Goal: Find specific page/section: Find specific page/section

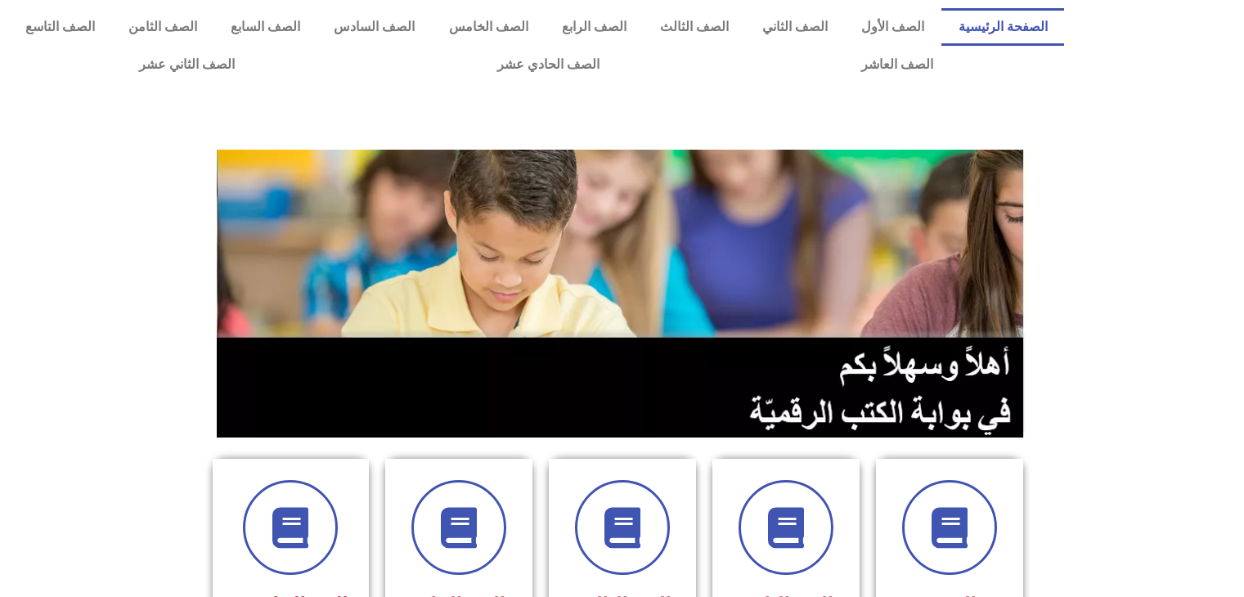
scroll to position [327, 0]
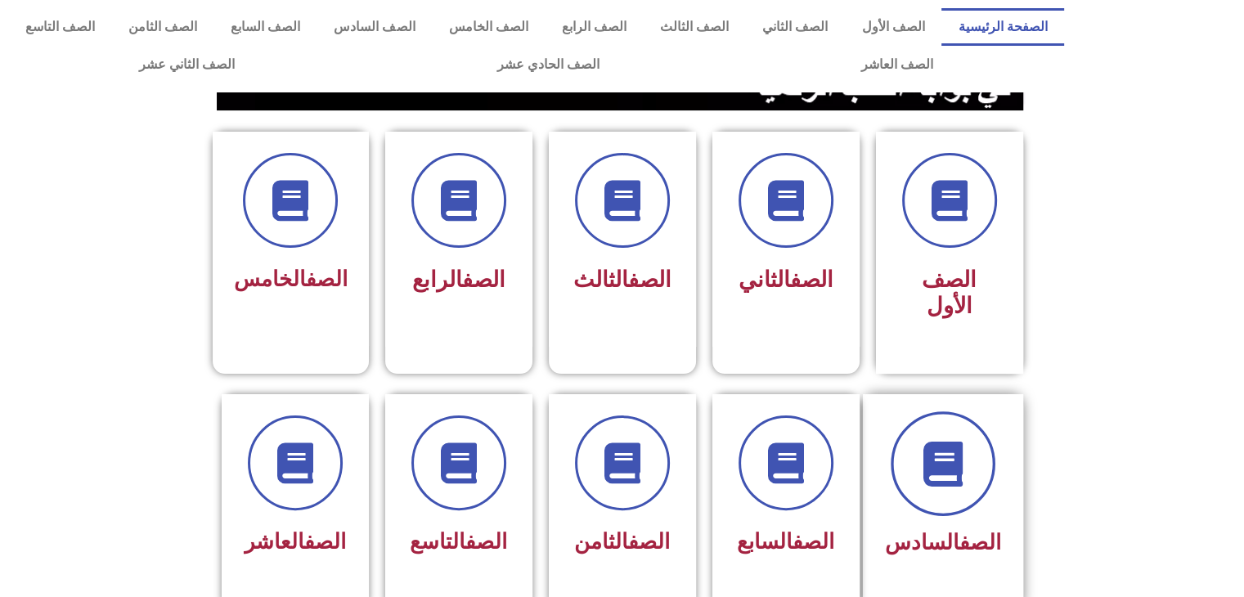
click at [939, 451] on icon at bounding box center [942, 463] width 45 height 45
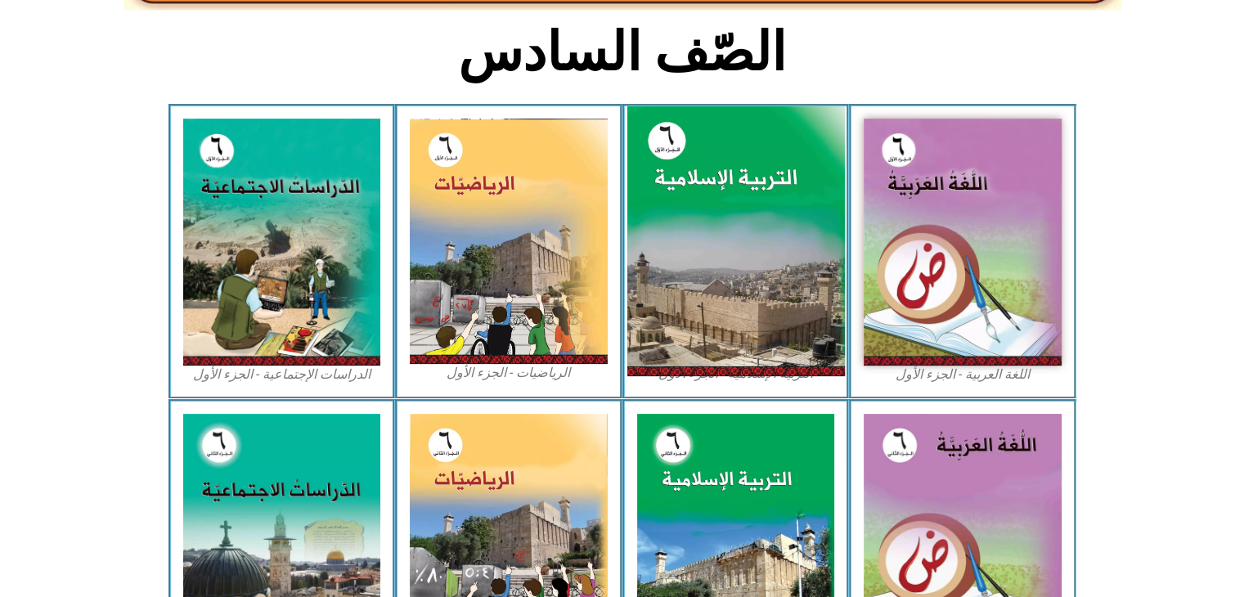
scroll to position [409, 0]
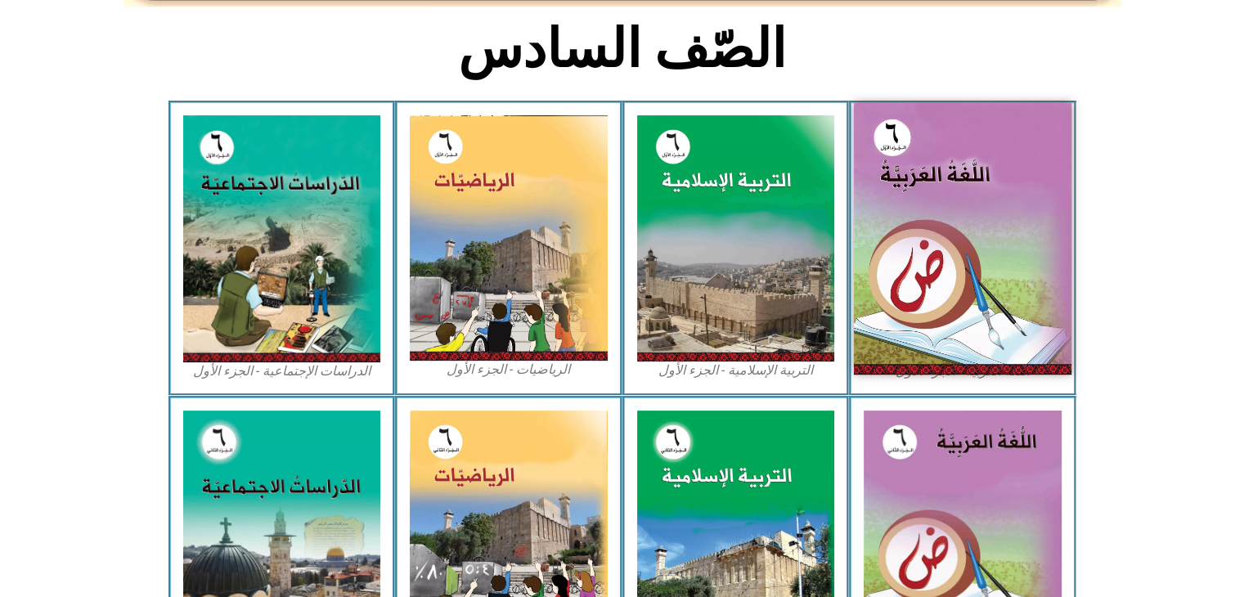
click at [915, 183] on img at bounding box center [963, 239] width 218 height 272
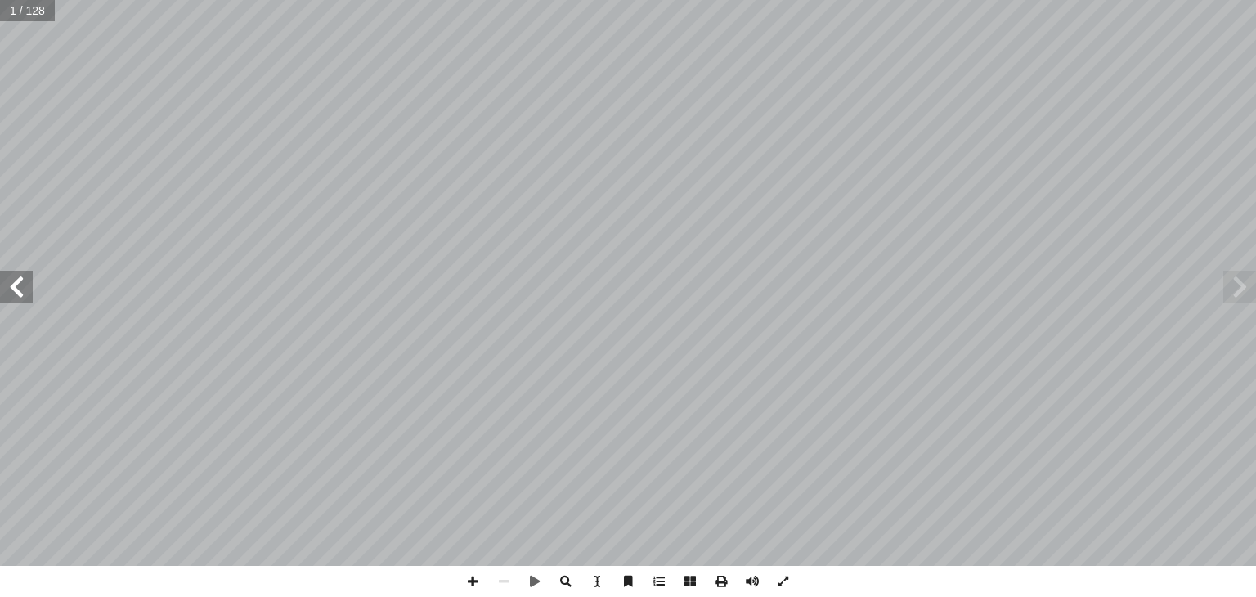
click at [32, 302] on span at bounding box center [16, 287] width 33 height 33
click at [18, 295] on span at bounding box center [16, 287] width 33 height 33
click at [19, 292] on span at bounding box center [16, 287] width 33 height 33
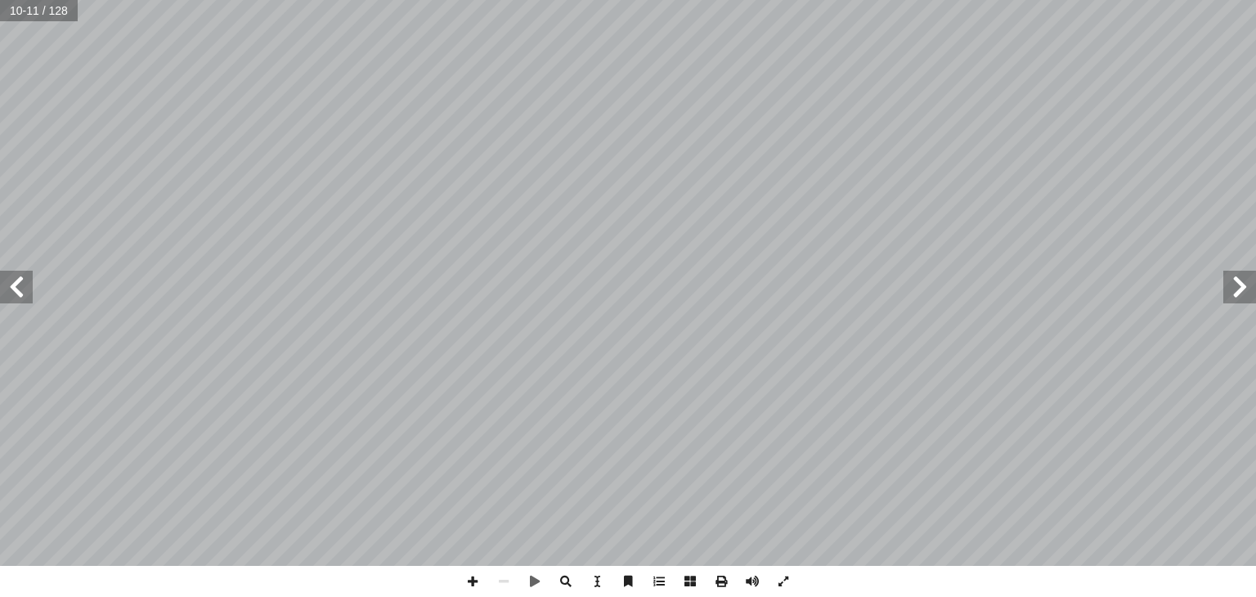
click at [19, 292] on span at bounding box center [16, 287] width 33 height 33
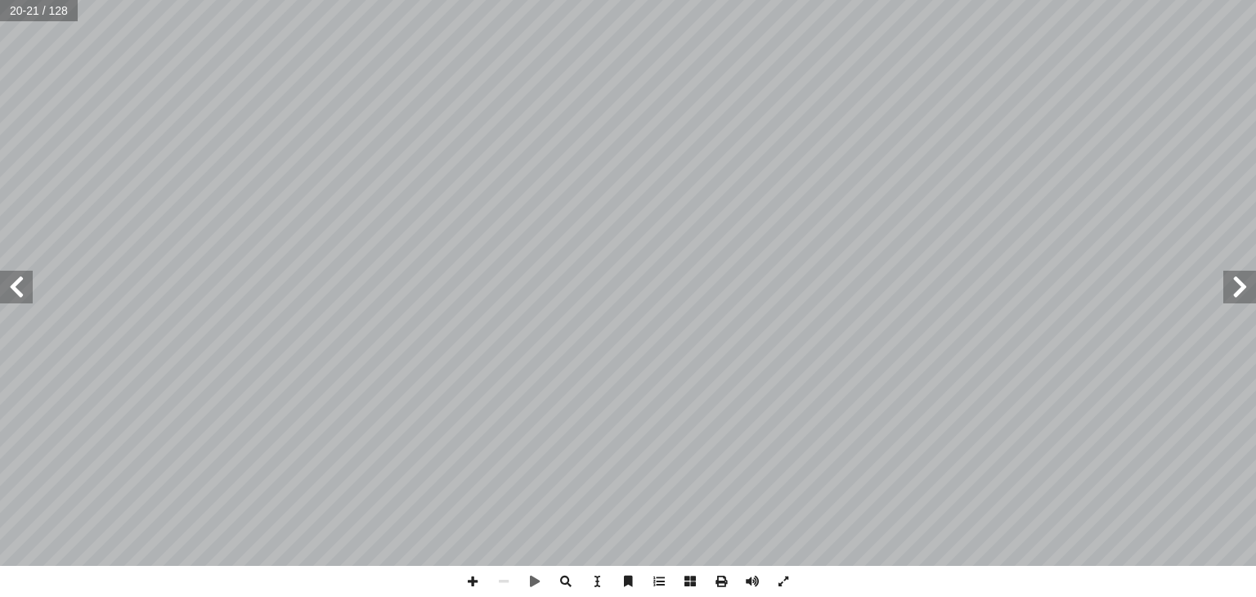
click at [1241, 282] on span at bounding box center [1239, 287] width 33 height 33
click at [30, 300] on span at bounding box center [16, 287] width 33 height 33
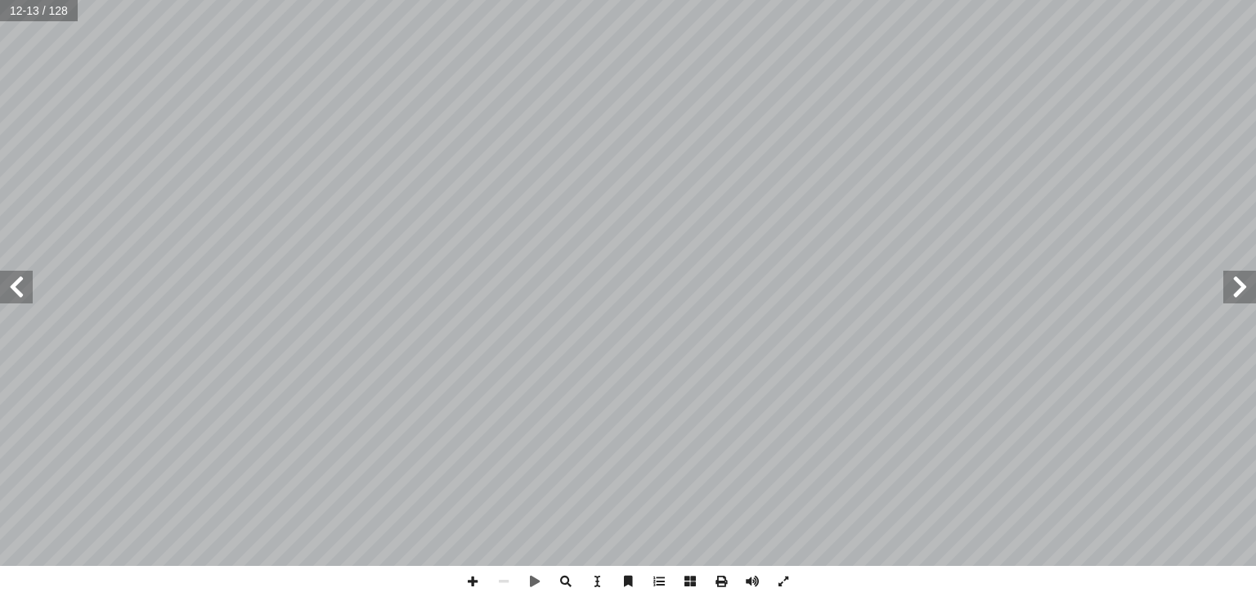
click at [22, 280] on span at bounding box center [16, 287] width 33 height 33
click at [20, 279] on span at bounding box center [16, 287] width 33 height 33
click at [1237, 289] on span at bounding box center [1239, 287] width 33 height 33
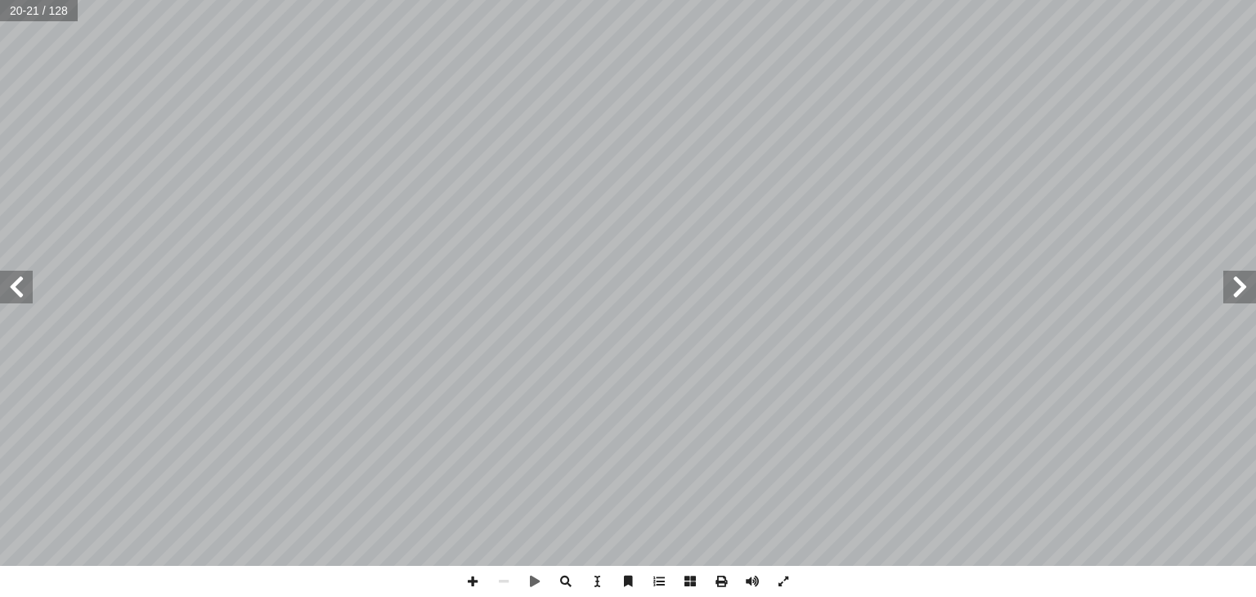
click at [1237, 289] on span at bounding box center [1239, 287] width 33 height 33
click at [13, 299] on span at bounding box center [16, 287] width 33 height 33
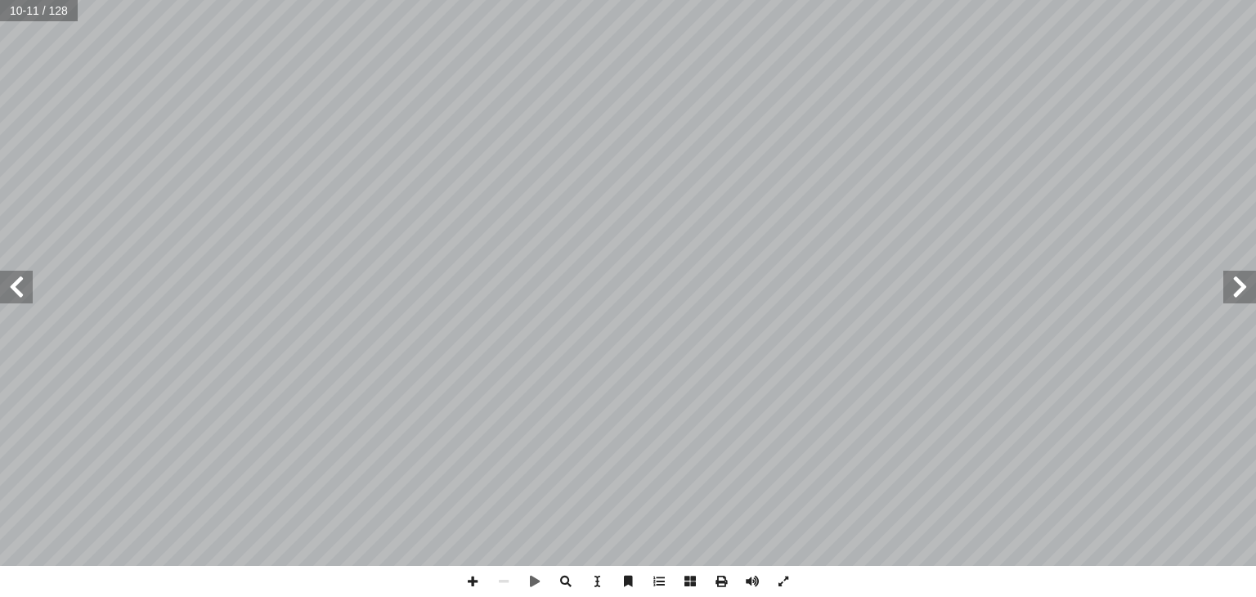
click at [13, 299] on span at bounding box center [16, 287] width 33 height 33
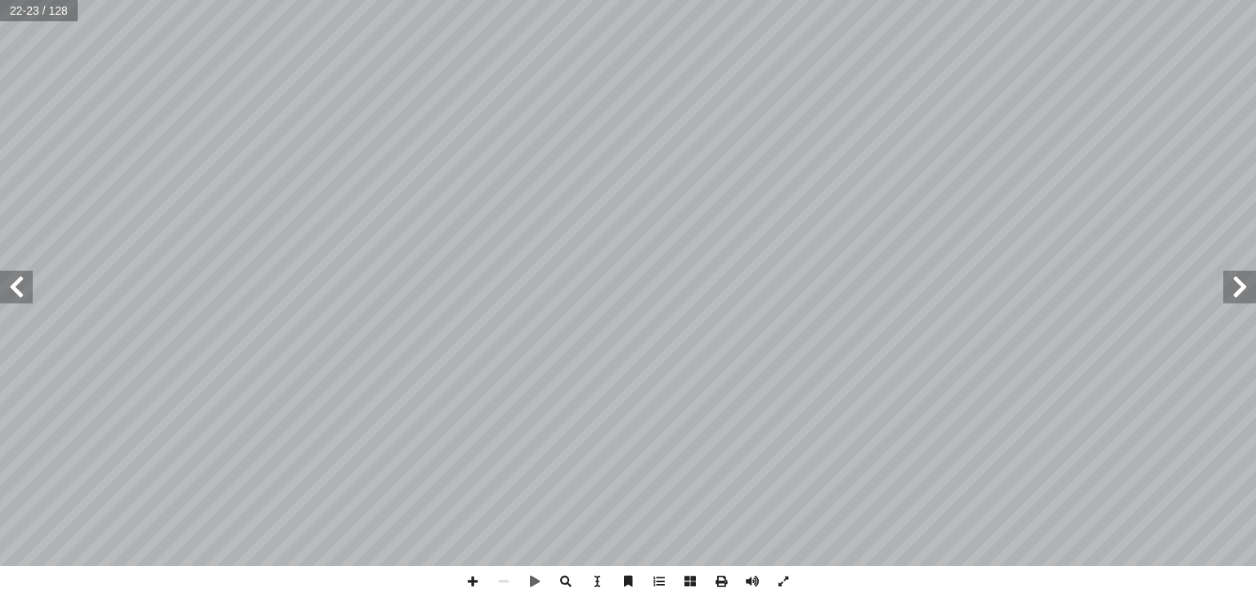
click at [24, 299] on span at bounding box center [16, 287] width 33 height 33
click at [1233, 285] on span at bounding box center [1239, 287] width 33 height 33
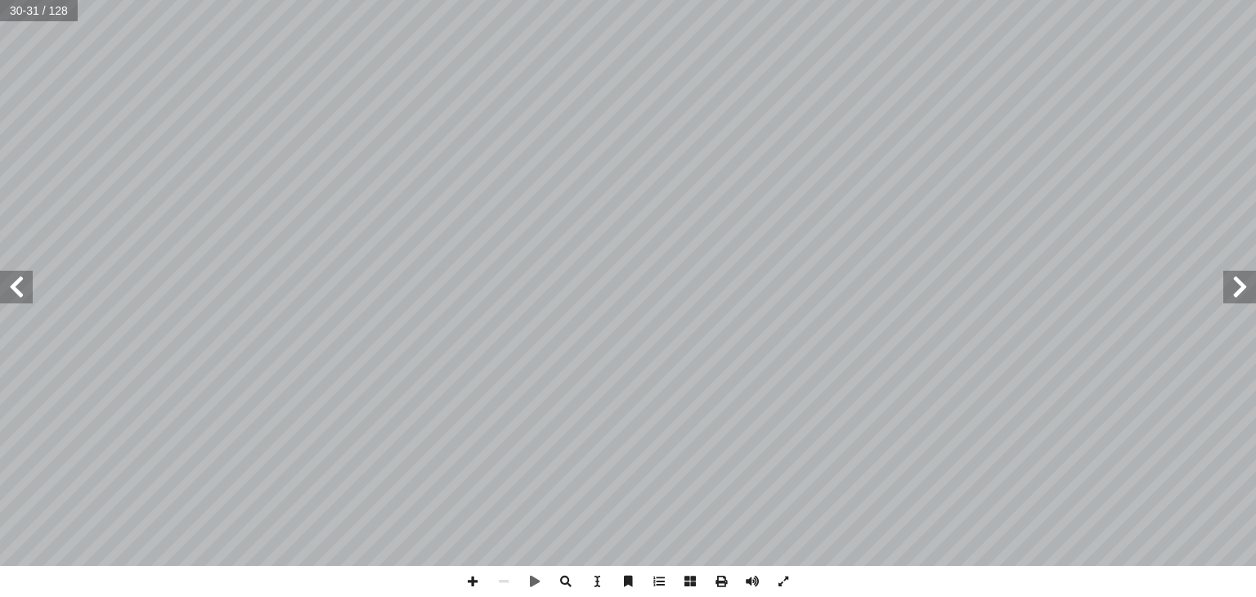
click at [1233, 285] on span at bounding box center [1239, 287] width 33 height 33
click at [1242, 298] on span at bounding box center [1239, 287] width 33 height 33
click at [1237, 290] on span at bounding box center [1239, 287] width 33 height 33
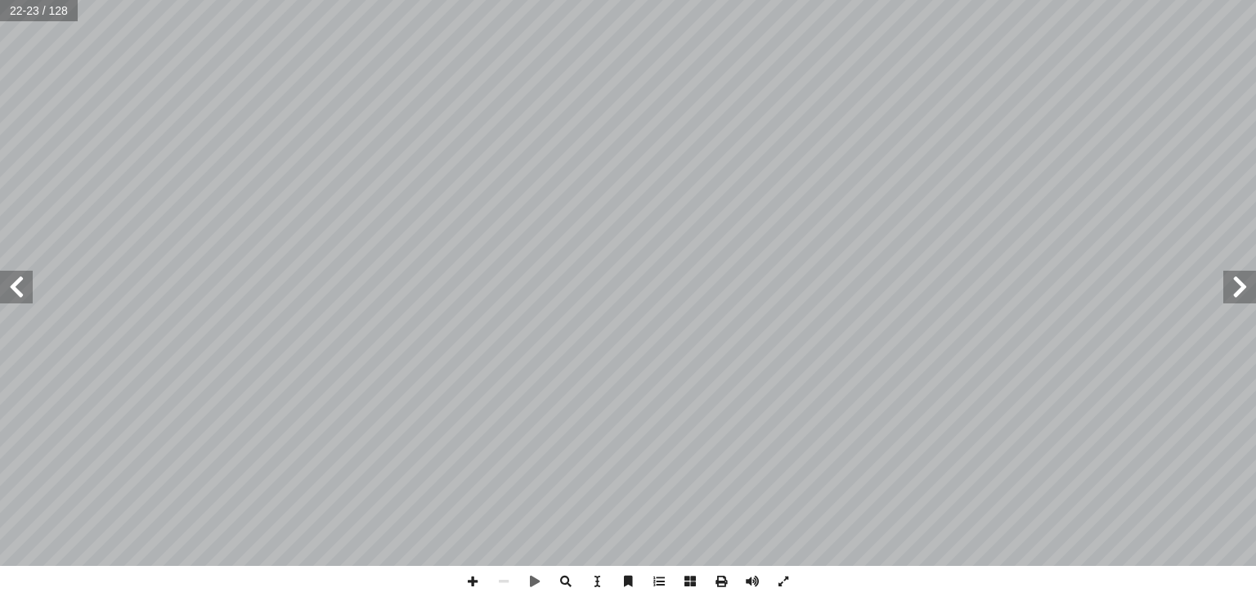
click at [1243, 287] on span at bounding box center [1239, 287] width 33 height 33
click at [1255, 291] on span at bounding box center [1239, 287] width 33 height 33
click at [1224, 295] on span at bounding box center [1239, 287] width 33 height 33
